Goal: Book appointment/travel/reservation

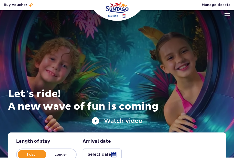
click at [225, 15] on img at bounding box center [227, 15] width 6 height 4
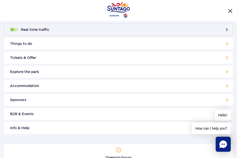
click at [67, 56] on link "Tickets & Offer" at bounding box center [118, 58] width 229 height 12
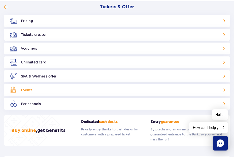
scroll to position [75, 0]
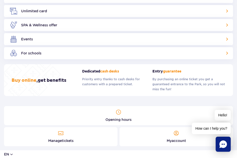
click at [111, 117] on link "Opening hours" at bounding box center [118, 115] width 229 height 19
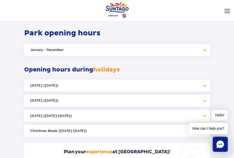
scroll to position [240, 0]
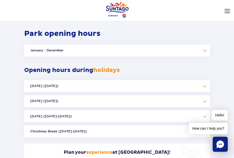
click at [110, 51] on button "January - December" at bounding box center [117, 51] width 186 height 12
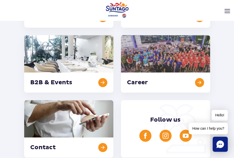
scroll to position [97, 0]
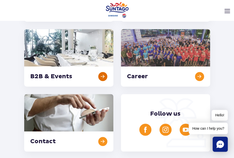
click at [81, 76] on link at bounding box center [68, 58] width 89 height 58
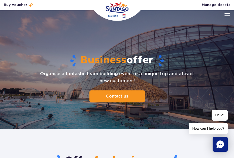
click at [223, 13] on div at bounding box center [117, 69] width 234 height 119
click at [223, 15] on div at bounding box center [117, 69] width 234 height 119
click at [224, 15] on img at bounding box center [227, 15] width 6 height 4
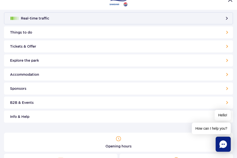
scroll to position [12, 0]
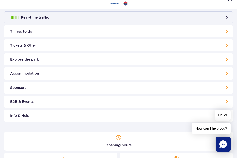
click at [81, 66] on ul "Real-time traffic Things to do Slides Aster Rainbow Narval See more Pools Therm…" at bounding box center [118, 70] width 237 height 123
click at [78, 71] on link "Accommodation" at bounding box center [118, 74] width 229 height 12
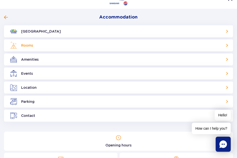
click at [52, 41] on link "Rooms" at bounding box center [118, 45] width 229 height 12
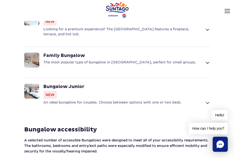
scroll to position [383, 0]
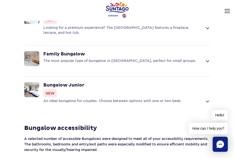
click at [115, 99] on p "An ideal bungalow for couples. Choose between options with one or two beds." at bounding box center [122, 102] width 159 height 6
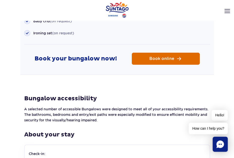
scroll to position [732, 0]
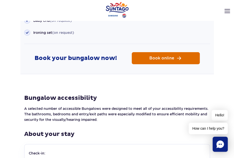
click at [150, 56] on span "Book online" at bounding box center [161, 58] width 25 height 4
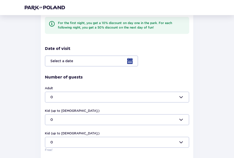
scroll to position [77, 0]
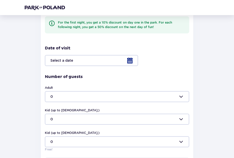
click at [93, 63] on div at bounding box center [117, 60] width 144 height 11
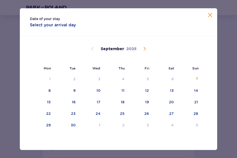
click at [145, 49] on span "Calendar" at bounding box center [145, 49] width 6 height 6
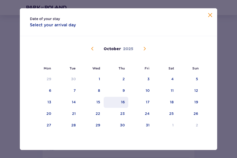
click at [125, 101] on div "16" at bounding box center [123, 102] width 4 height 5
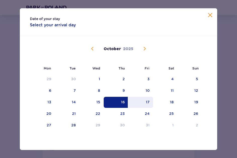
click at [149, 103] on div "17" at bounding box center [148, 102] width 4 height 5
type input "16.10.25 - 17.10.25"
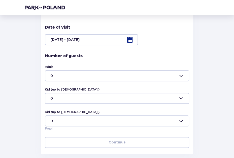
scroll to position [101, 0]
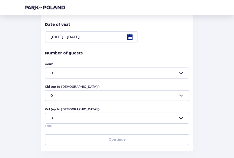
click at [148, 77] on div at bounding box center [117, 73] width 144 height 11
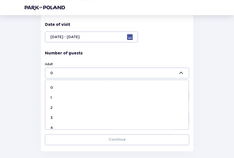
click at [102, 108] on div "2" at bounding box center [116, 107] width 133 height 5
type input "2"
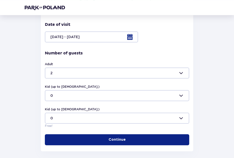
click at [113, 138] on p "Continue" at bounding box center [116, 140] width 17 height 5
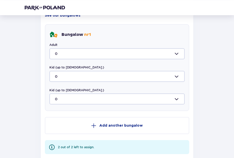
scroll to position [276, 0]
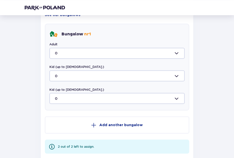
click at [113, 55] on div at bounding box center [116, 53] width 135 height 11
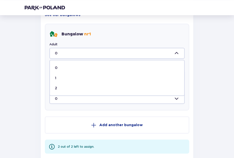
click at [94, 85] on div "2" at bounding box center [117, 87] width 124 height 5
type input "2"
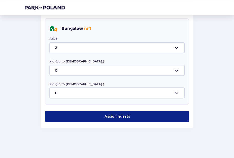
click at [114, 119] on button "Assign guests" at bounding box center [117, 116] width 144 height 11
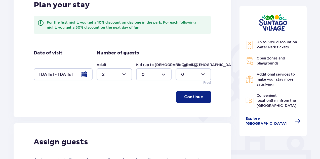
scroll to position [85, 0]
click at [142, 42] on div "Plan your stay For the first night, you get a 10% discount on day one in the pa…" at bounding box center [122, 23] width 177 height 44
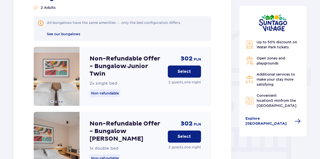
scroll to position [381, 0]
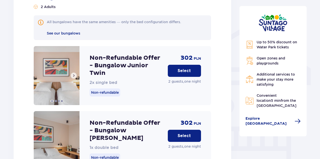
click at [75, 73] on span at bounding box center [74, 75] width 4 height 4
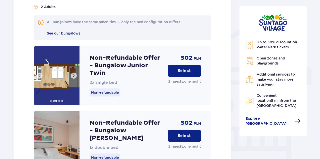
click at [75, 73] on span at bounding box center [74, 75] width 4 height 4
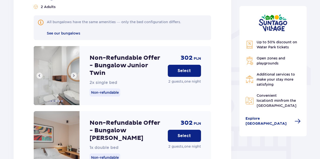
click at [75, 73] on span at bounding box center [74, 75] width 4 height 4
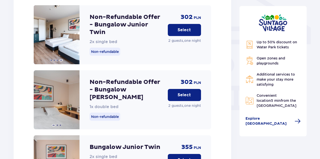
scroll to position [422, 0]
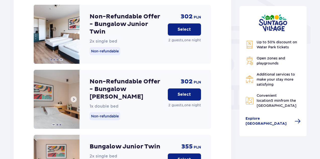
click at [73, 96] on button at bounding box center [74, 99] width 6 height 6
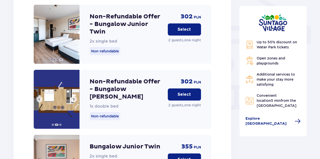
click at [73, 96] on button at bounding box center [74, 99] width 6 height 6
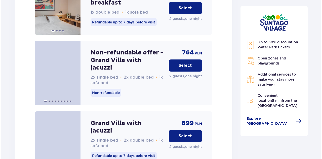
scroll to position [1347, 0]
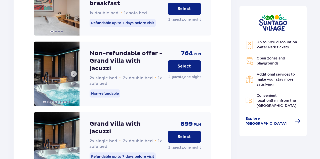
click at [76, 71] on button at bounding box center [74, 74] width 6 height 6
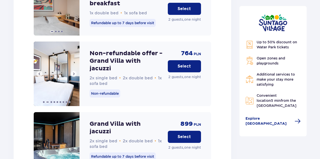
click at [76, 71] on button at bounding box center [74, 74] width 6 height 6
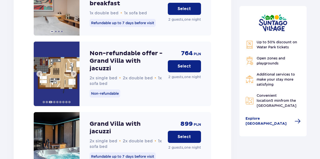
click at [76, 71] on button at bounding box center [74, 74] width 6 height 6
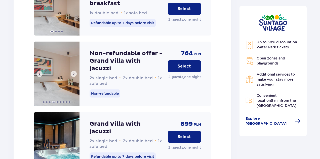
click at [76, 71] on button at bounding box center [74, 74] width 6 height 6
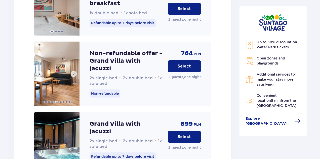
click at [76, 71] on button at bounding box center [74, 74] width 6 height 6
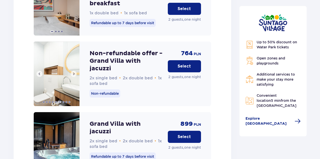
click at [76, 71] on button at bounding box center [74, 74] width 6 height 6
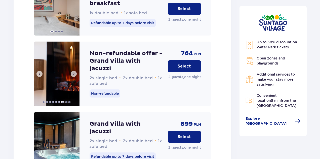
click at [76, 71] on button at bounding box center [74, 74] width 6 height 6
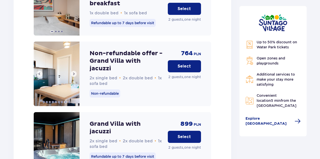
click at [76, 71] on button at bounding box center [74, 74] width 6 height 6
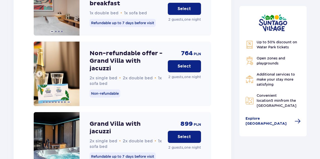
click at [76, 52] on img at bounding box center [57, 73] width 46 height 64
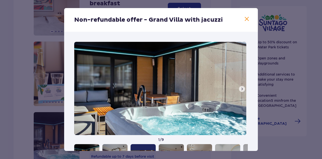
scroll to position [28, 0]
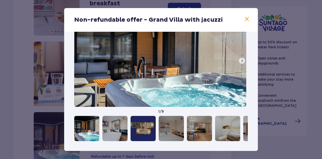
click at [237, 60] on span at bounding box center [242, 61] width 4 height 4
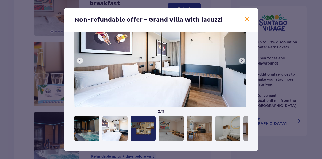
click at [237, 60] on span at bounding box center [242, 61] width 4 height 4
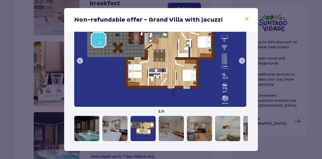
drag, startPoint x: 239, startPoint y: 60, endPoint x: 207, endPoint y: 87, distance: 42.3
click at [207, 87] on div "3 / 9" at bounding box center [161, 64] width 174 height 100
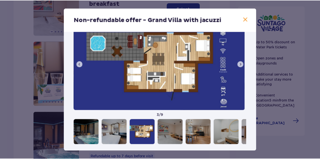
scroll to position [25, 0]
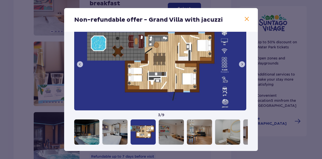
click at [237, 65] on span at bounding box center [242, 64] width 4 height 4
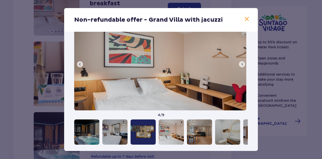
click at [237, 65] on span at bounding box center [242, 64] width 4 height 4
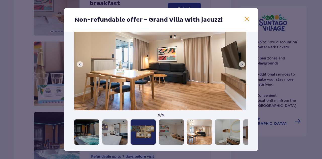
click at [237, 65] on span at bounding box center [242, 64] width 4 height 4
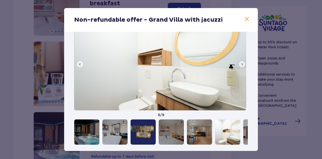
click at [237, 65] on span at bounding box center [242, 64] width 4 height 4
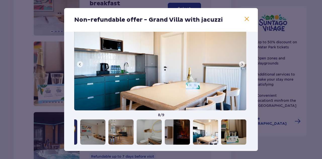
click at [237, 65] on span at bounding box center [242, 64] width 4 height 4
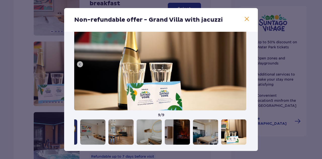
click at [237, 65] on img at bounding box center [160, 63] width 172 height 93
click at [237, 22] on button at bounding box center [247, 19] width 6 height 6
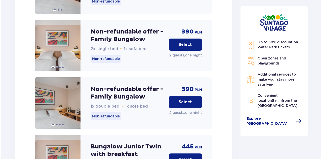
scroll to position [776, 0]
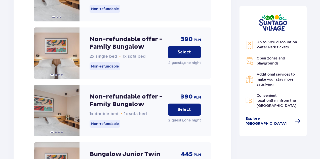
click at [237, 119] on span "Explore Suntago Village" at bounding box center [268, 121] width 46 height 10
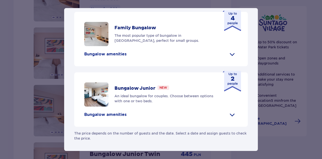
scroll to position [284, 0]
click at [230, 117] on span at bounding box center [232, 114] width 8 height 8
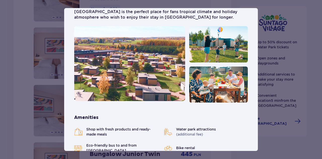
scroll to position [4, 0]
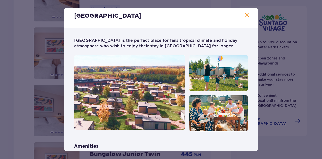
click at [229, 51] on p "Suntago Village is the perfect place for fans tropical climate and holiday atmo…" at bounding box center [161, 46] width 174 height 17
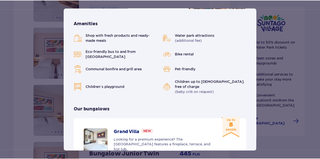
scroll to position [0, 0]
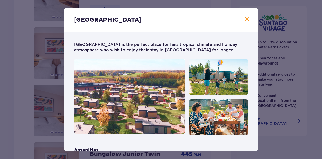
click at [237, 16] on span at bounding box center [247, 19] width 6 height 6
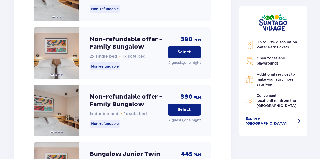
click at [237, 17] on div at bounding box center [272, 22] width 55 height 17
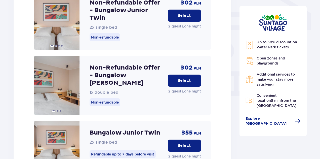
scroll to position [436, 0]
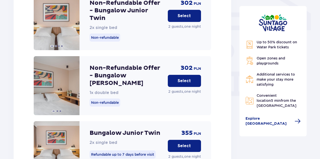
click at [175, 75] on button "Select" at bounding box center [184, 81] width 33 height 12
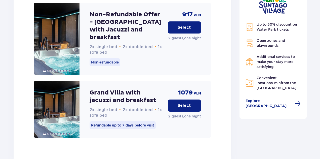
scroll to position [1540, 0]
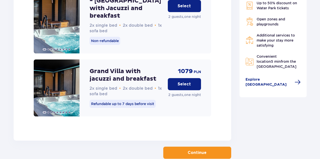
click at [190, 150] on p "Continue" at bounding box center [197, 153] width 19 height 6
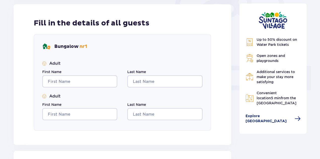
scroll to position [236, 0]
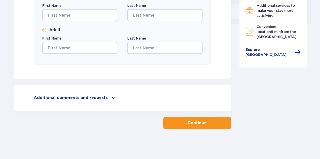
click at [109, 102] on div "Additional comments and requests Can we help you with anything else? Let us kno…" at bounding box center [123, 97] width 218 height 26
click at [106, 97] on div "Additional comments and requests" at bounding box center [122, 98] width 177 height 6
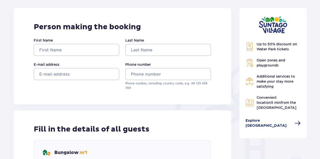
scroll to position [59, 0]
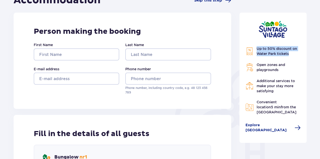
drag, startPoint x: 255, startPoint y: 50, endPoint x: 290, endPoint y: 55, distance: 35.2
click at [237, 55] on div "Up to 50% discount on Water Park tickets" at bounding box center [272, 51] width 55 height 10
click at [237, 55] on p "Up to 50% discount on Water Park tickets" at bounding box center [278, 51] width 44 height 10
drag, startPoint x: 289, startPoint y: 55, endPoint x: 256, endPoint y: 47, distance: 34.3
click at [237, 47] on div "Up to 50% discount on Water Park tickets" at bounding box center [272, 51] width 55 height 10
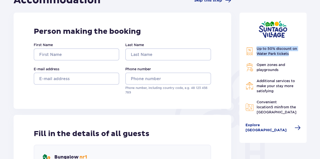
click at [237, 47] on div "Up to 50% discount on Water Park tickets" at bounding box center [272, 51] width 55 height 10
drag, startPoint x: 257, startPoint y: 49, endPoint x: 287, endPoint y: 56, distance: 30.9
click at [237, 56] on div "Up to 50% discount on Water Park tickets Open zones and playgrounds Additional …" at bounding box center [272, 80] width 55 height 68
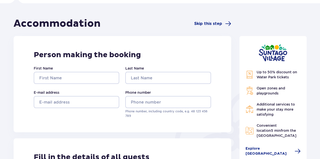
scroll to position [36, 0]
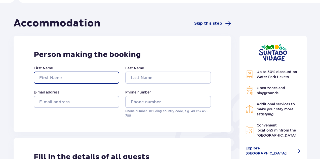
click at [93, 79] on input "First Name" at bounding box center [76, 77] width 85 height 12
type input "Jarno"
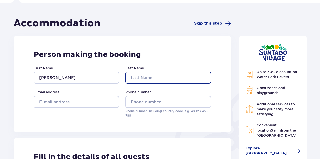
type input "Lauronen"
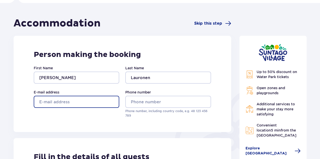
type input "lauronenja@gmail.com"
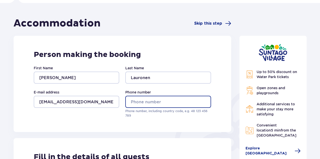
type input "0504779486"
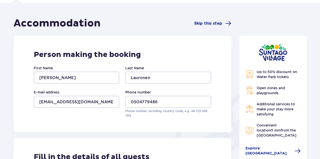
click at [192, 57] on p "Person making the booking" at bounding box center [122, 55] width 177 height 10
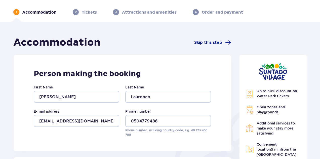
scroll to position [0, 0]
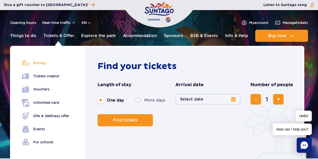
click at [39, 63] on link "Pricing" at bounding box center [45, 62] width 47 height 7
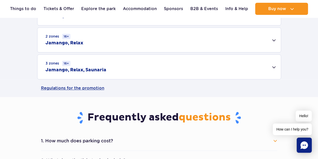
scroll to position [185, 0]
click at [124, 62] on div "3 zones 16+ Jamango, Relax, Saunaria" at bounding box center [158, 67] width 243 height 24
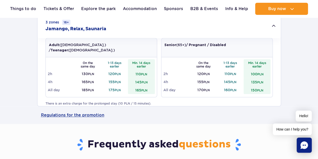
scroll to position [228, 0]
